Goal: Navigation & Orientation: Go to known website

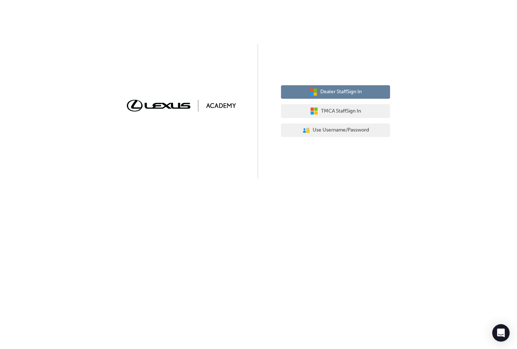
click at [365, 98] on button "Dealer Staff Sign In" at bounding box center [335, 92] width 109 height 14
